Goal: Check status: Check status

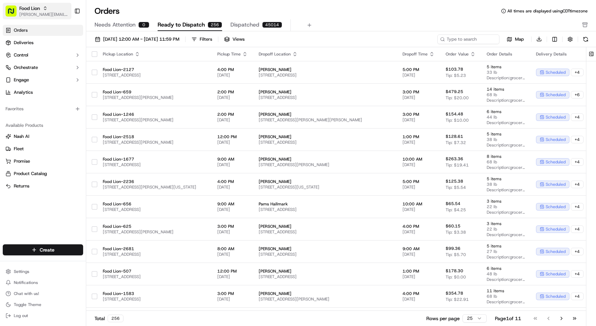
click at [45, 10] on icon "button" at bounding box center [45, 8] width 5 height 5
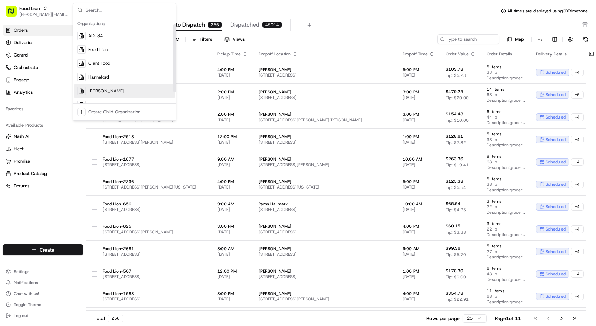
scroll to position [23, 0]
click at [107, 92] on span "The GIANT Company" at bounding box center [109, 95] width 43 height 6
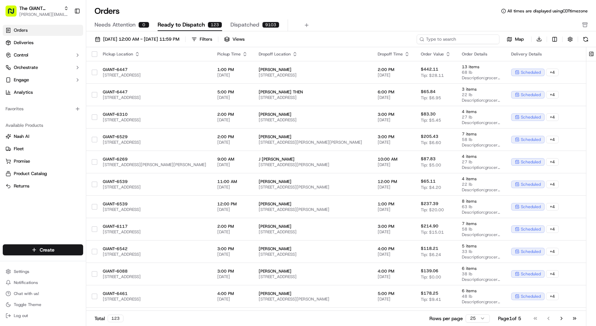
click at [448, 38] on input at bounding box center [458, 39] width 83 height 10
paste input "m713570663"
type input "m713570663"
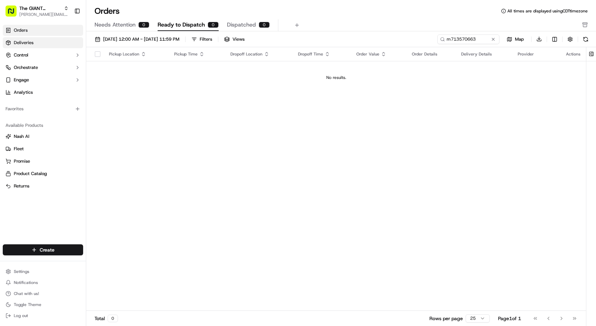
click at [59, 40] on link "Deliveries" at bounding box center [43, 42] width 80 height 11
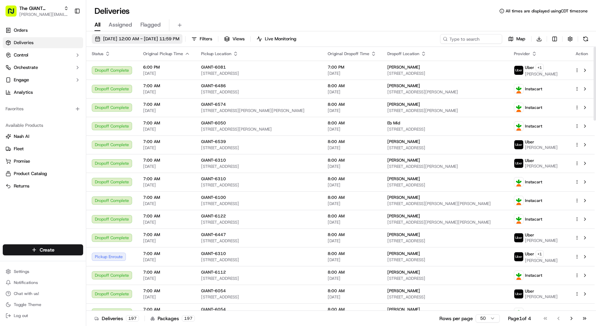
click at [138, 40] on span "[DATE] 12:00 AM - [DATE] 11:59 PM" at bounding box center [141, 39] width 76 height 6
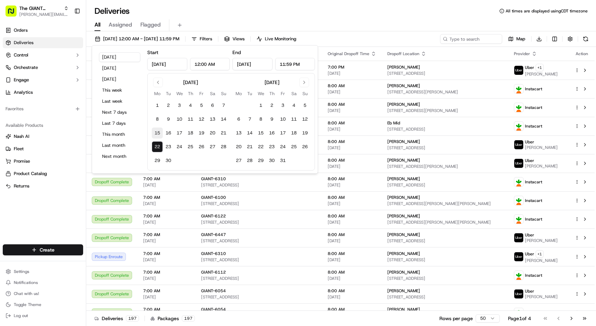
click at [158, 130] on button "15" at bounding box center [157, 133] width 11 height 11
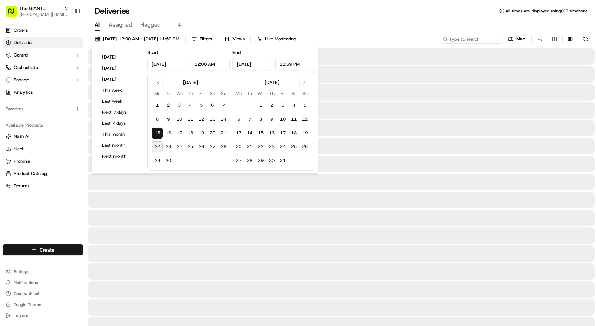
type input "[DATE]"
click at [158, 130] on button "15" at bounding box center [157, 133] width 11 height 11
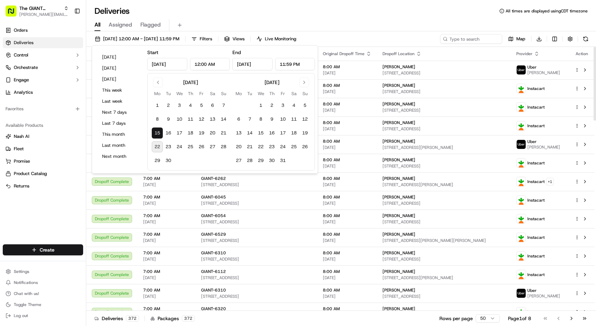
click at [446, 39] on icon at bounding box center [445, 39] width 5 height 5
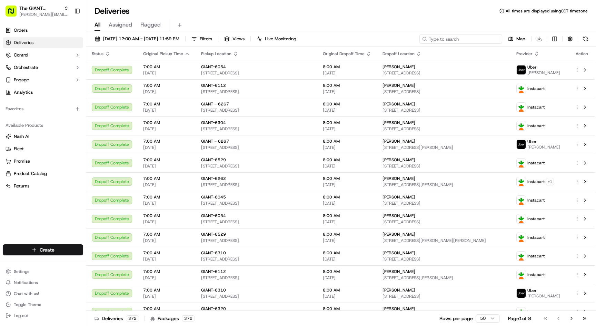
click at [452, 41] on input at bounding box center [460, 39] width 83 height 10
paste input "m713570663"
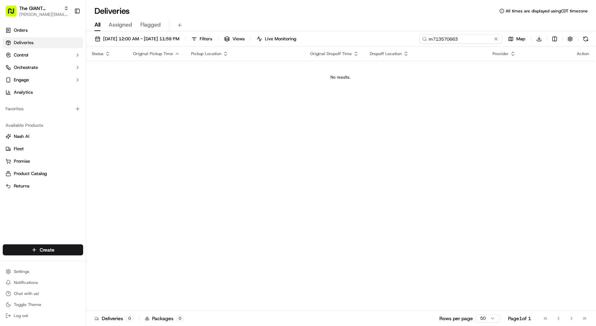
type input "m713570663"
click at [61, 7] on div "The GIANT Company" at bounding box center [43, 8] width 49 height 7
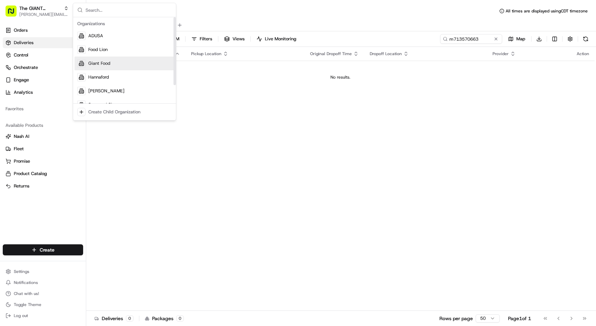
click at [92, 68] on div "Giant Food" at bounding box center [125, 64] width 100 height 14
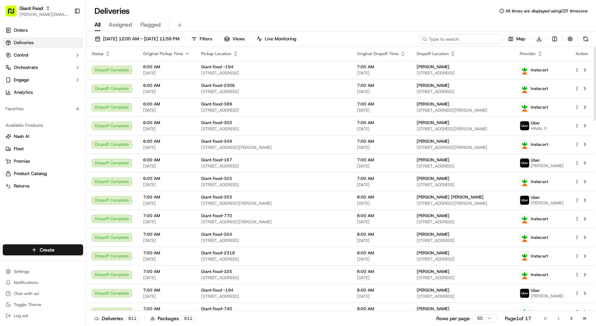
click at [472, 38] on input at bounding box center [460, 39] width 83 height 10
paste input "m713570663"
type input "m713570663"
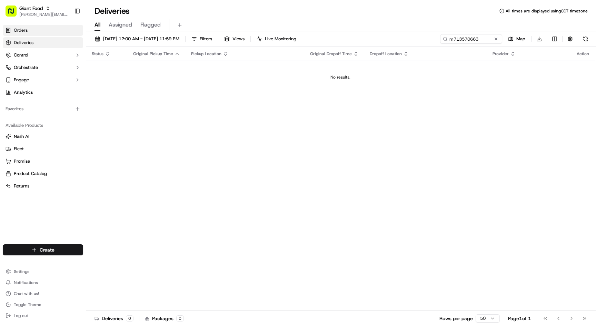
click at [48, 30] on link "Orders" at bounding box center [43, 30] width 80 height 11
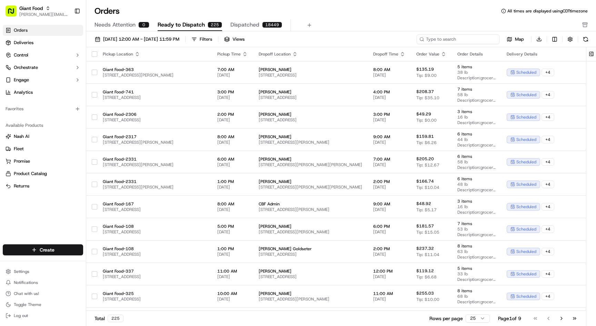
click at [463, 39] on input at bounding box center [458, 39] width 83 height 10
paste input "m713570663"
type input "m713570663"
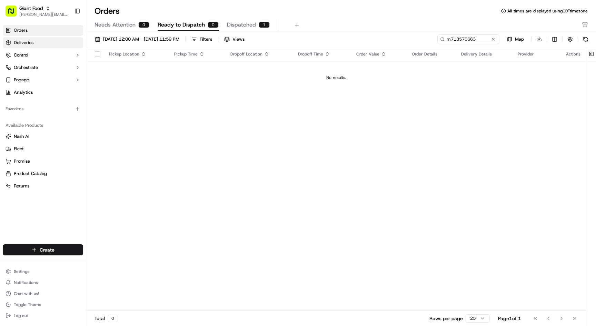
click at [42, 46] on link "Deliveries" at bounding box center [43, 42] width 80 height 11
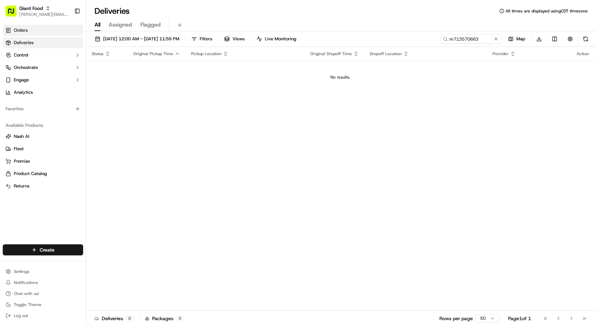
click at [42, 30] on link "Orders" at bounding box center [43, 30] width 80 height 11
